Goal: Task Accomplishment & Management: Manage account settings

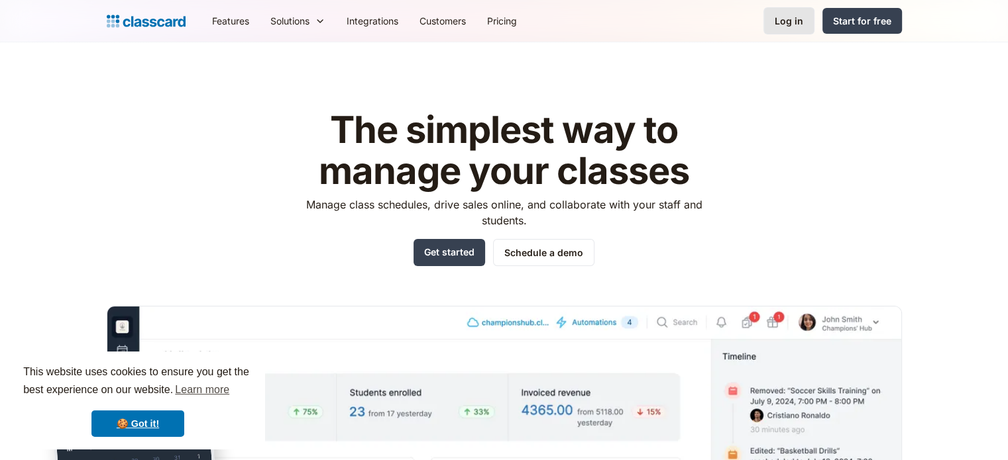
click at [794, 29] on link "Log in" at bounding box center [788, 20] width 51 height 27
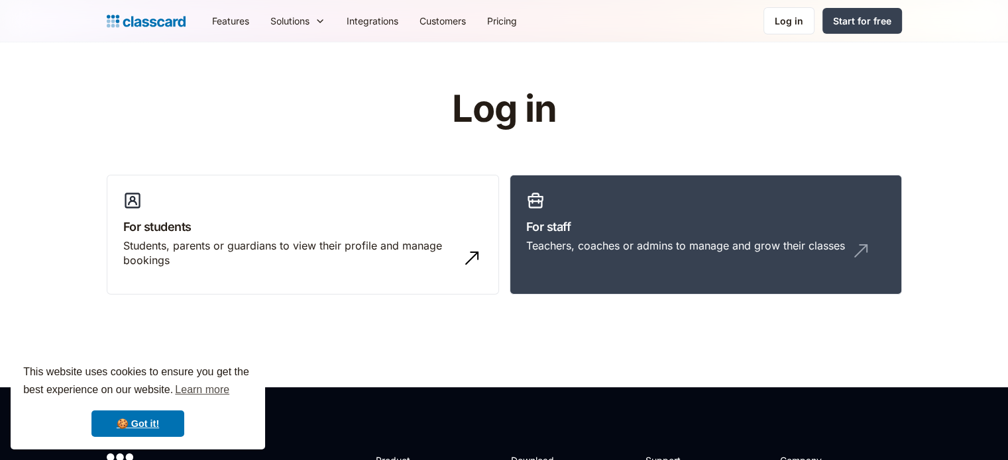
click at [794, 29] on link "Log in" at bounding box center [788, 20] width 51 height 27
click at [749, 209] on link "For staff Teachers, coaches or admins to manage and grow their classes" at bounding box center [705, 235] width 392 height 121
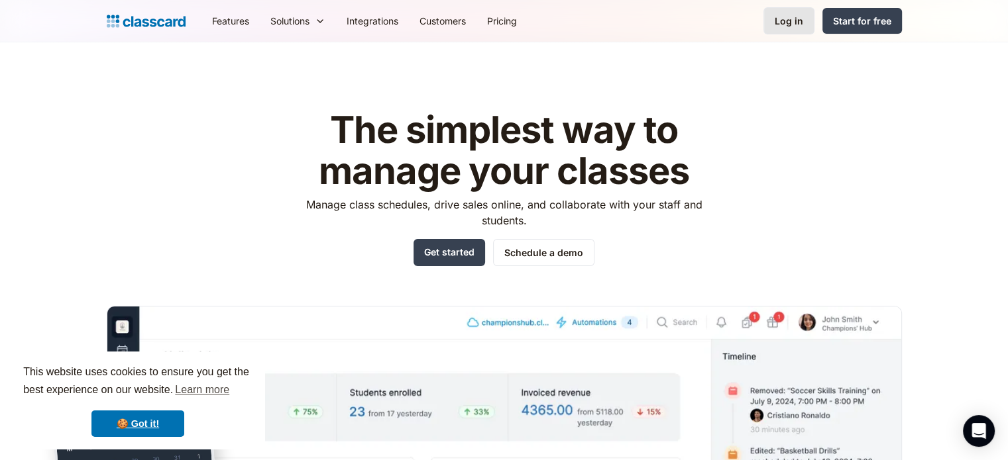
click at [775, 25] on link "Log in" at bounding box center [788, 20] width 51 height 27
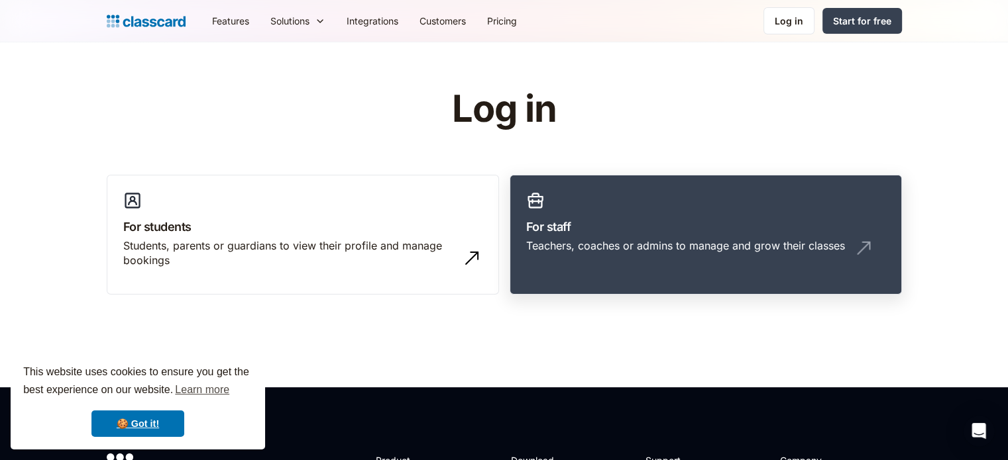
click at [592, 256] on div "Teachers, coaches or admins to manage and grow their classes" at bounding box center [705, 250] width 359 height 25
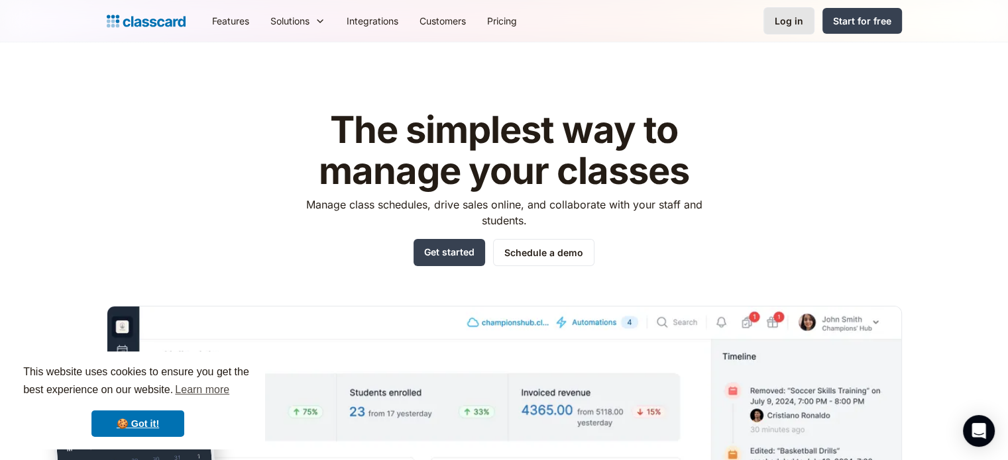
click at [798, 21] on div "Log in" at bounding box center [788, 21] width 28 height 14
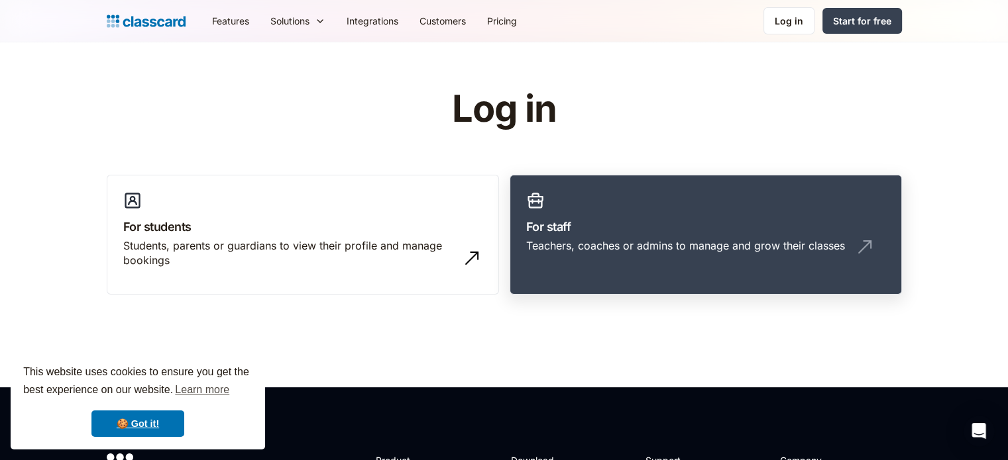
click at [686, 235] on h3 "For staff" at bounding box center [705, 227] width 359 height 18
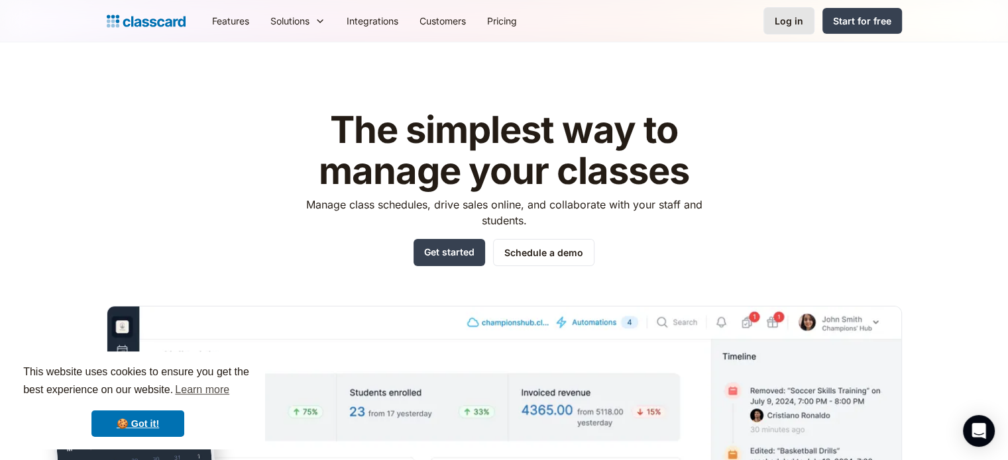
click at [792, 25] on div "Log in" at bounding box center [788, 21] width 28 height 14
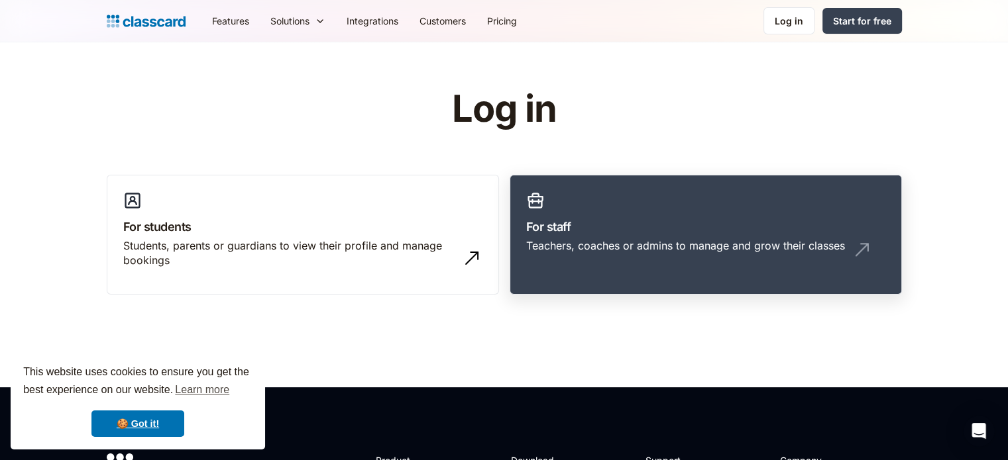
click at [689, 177] on link "For staff Teachers, coaches or admins to manage and grow their classes" at bounding box center [705, 235] width 392 height 121
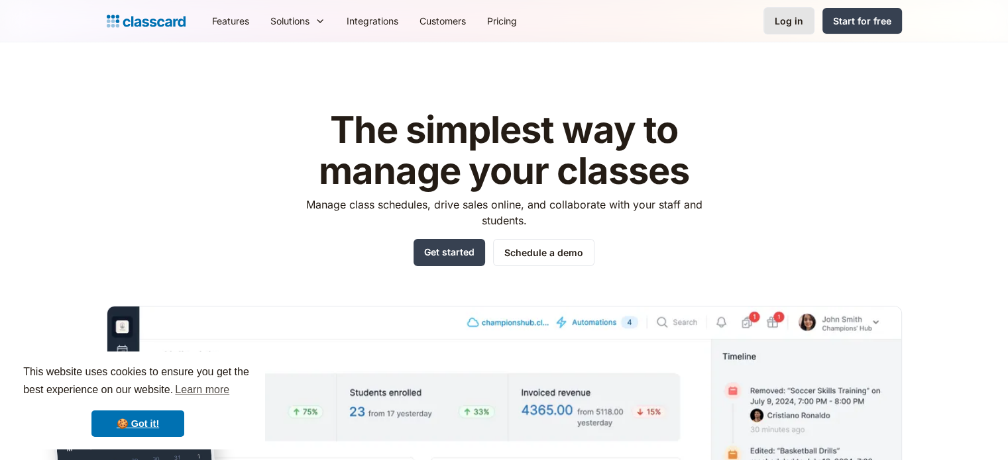
click at [792, 15] on div "Log in" at bounding box center [788, 21] width 28 height 14
click at [794, 13] on link "Log in" at bounding box center [788, 20] width 51 height 27
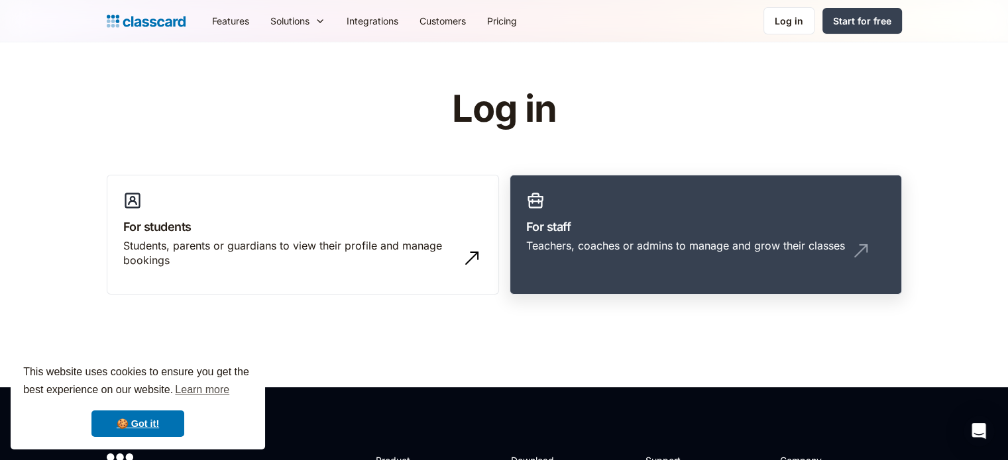
click at [636, 248] on div "Teachers, coaches or admins to manage and grow their classes" at bounding box center [685, 245] width 319 height 15
